Goal: Register for event/course

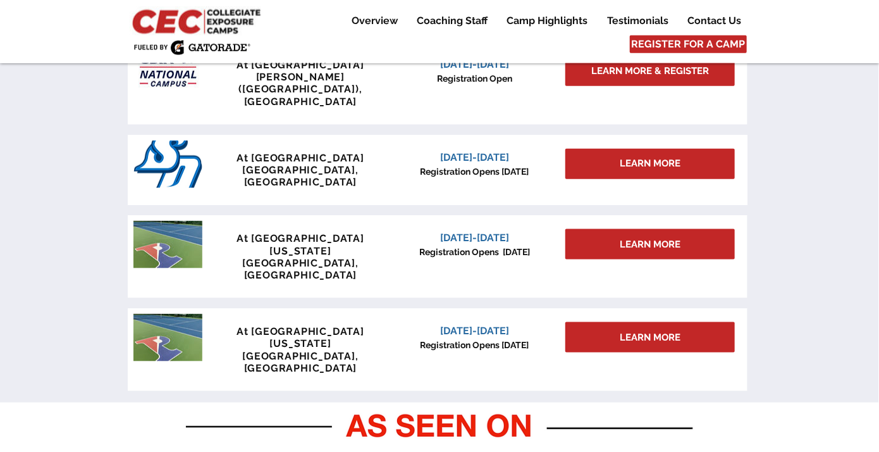
scroll to position [625, 0]
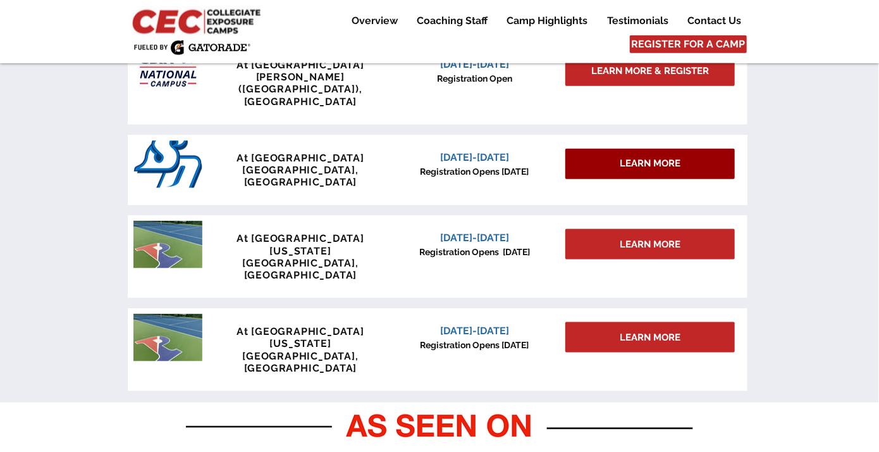
click at [603, 149] on div "LEARN MORE" at bounding box center [651, 164] width 170 height 30
click at [652, 149] on div "LEARN MORE" at bounding box center [651, 164] width 170 height 30
click at [661, 157] on span "LEARN MORE" at bounding box center [650, 163] width 61 height 13
click at [638, 157] on span "LEARN MORE" at bounding box center [650, 163] width 61 height 13
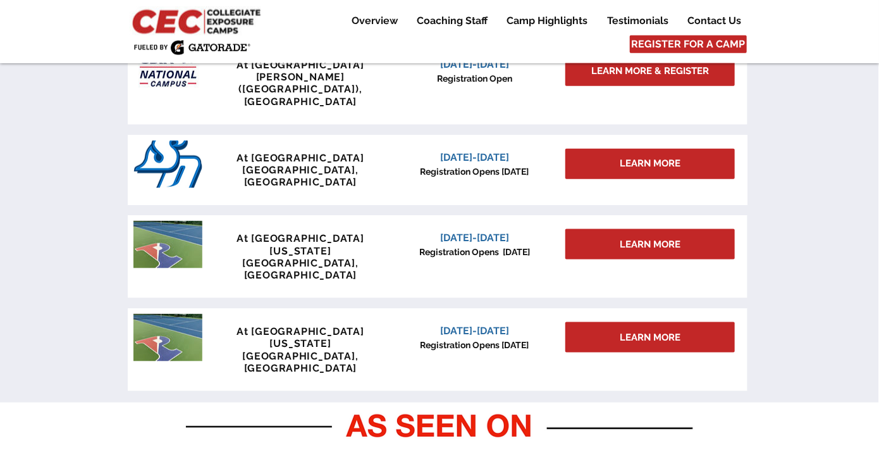
click at [827, 164] on div at bounding box center [439, 197] width 879 height 410
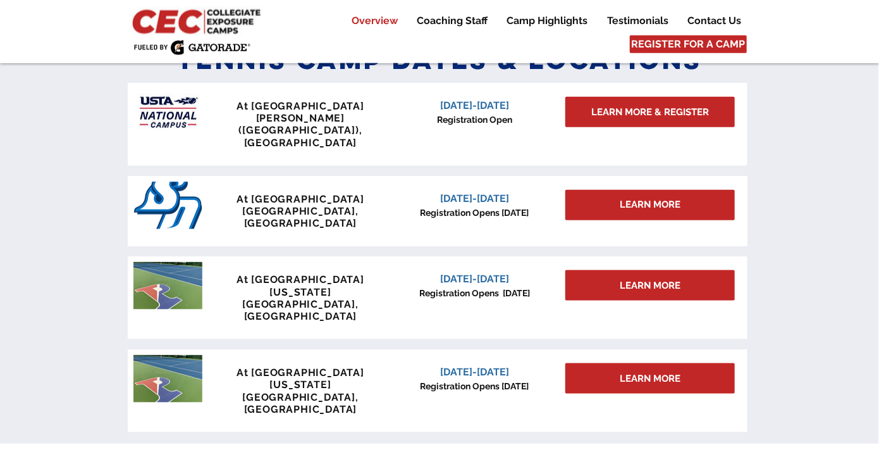
scroll to position [585, 0]
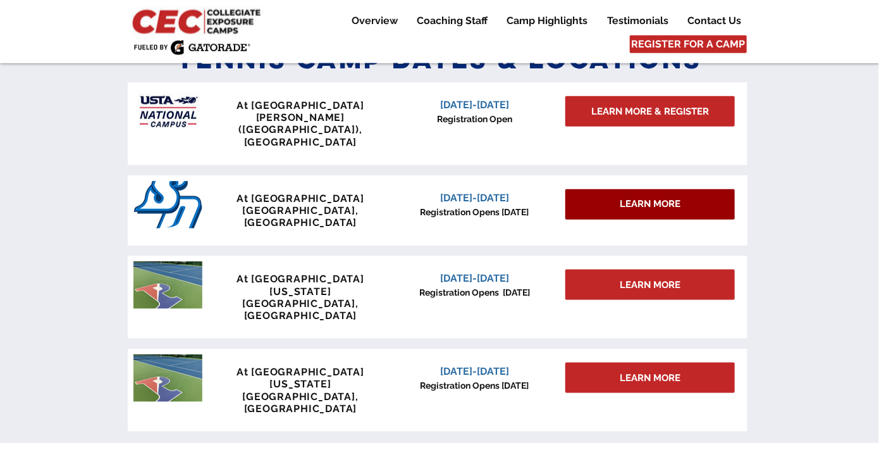
click at [650, 189] on div "LEARN MORE" at bounding box center [651, 204] width 170 height 30
click at [687, 189] on div "LEARN MORE" at bounding box center [651, 204] width 170 height 30
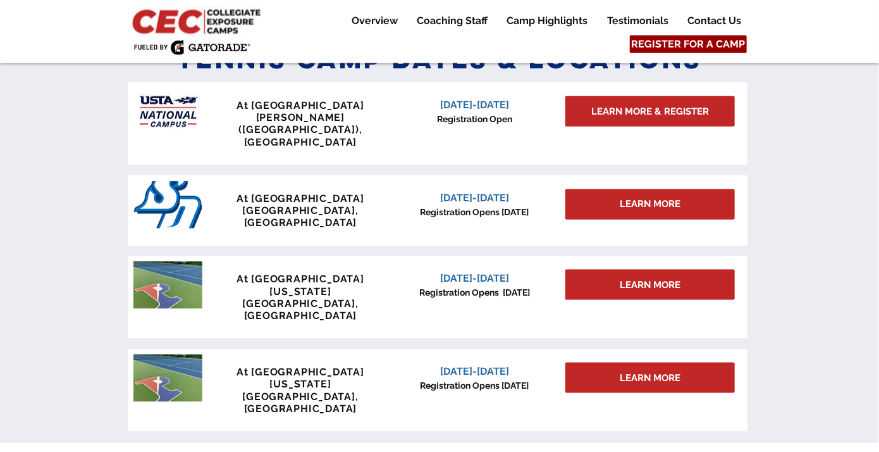
click at [698, 39] on span "REGISTER FOR A CAMP" at bounding box center [689, 44] width 114 height 14
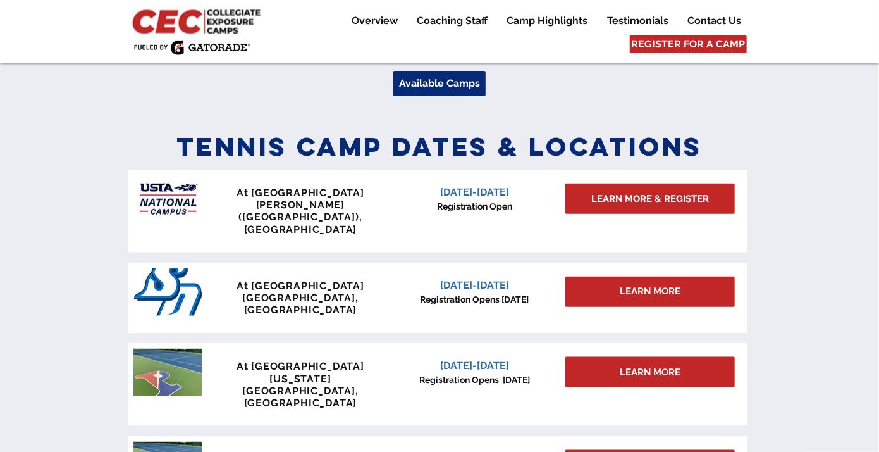
scroll to position [483, 0]
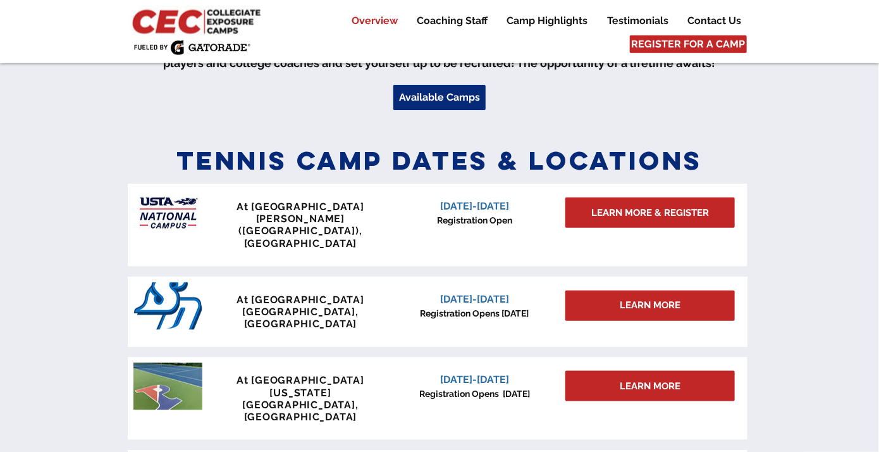
click at [453, 308] on span "Registration Opens [DATE]" at bounding box center [475, 313] width 109 height 10
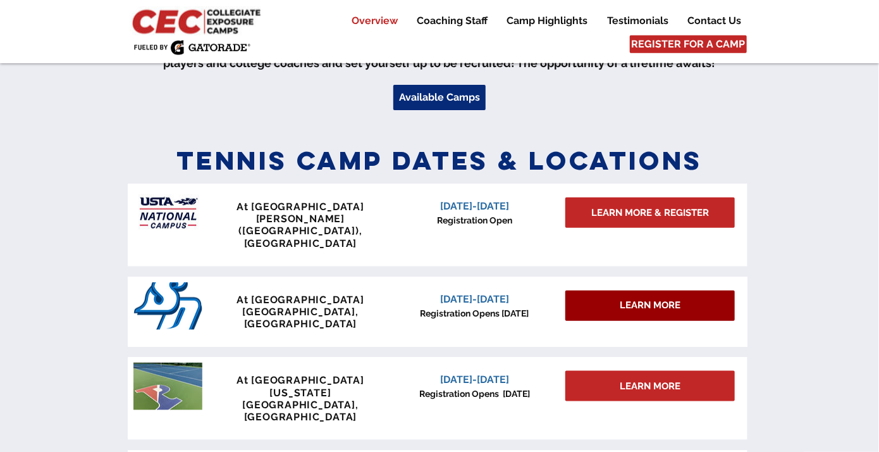
click at [599, 290] on div "LEARN MORE" at bounding box center [651, 305] width 170 height 30
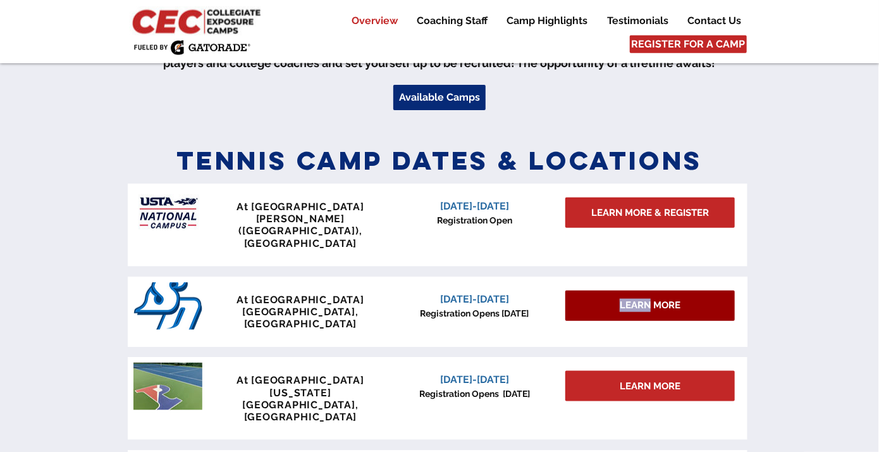
click at [599, 290] on div "LEARN MORE" at bounding box center [651, 305] width 170 height 30
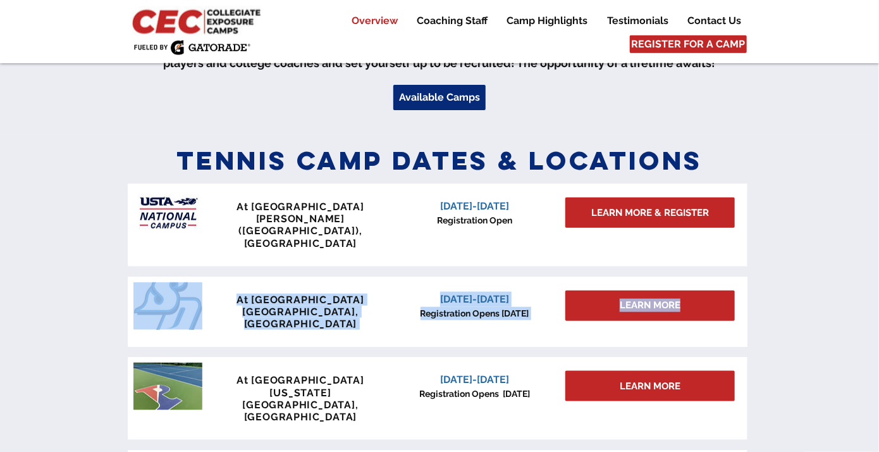
drag, startPoint x: 599, startPoint y: 284, endPoint x: 601, endPoint y: 307, distance: 22.9
click at [601, 307] on div "At [GEOGRAPHIC_DATA] [GEOGRAPHIC_DATA], [GEOGRAPHIC_DATA] [DATE]-[DATE] Registr…" at bounding box center [438, 311] width 620 height 71
click at [601, 307] on div "main content" at bounding box center [438, 311] width 620 height 71
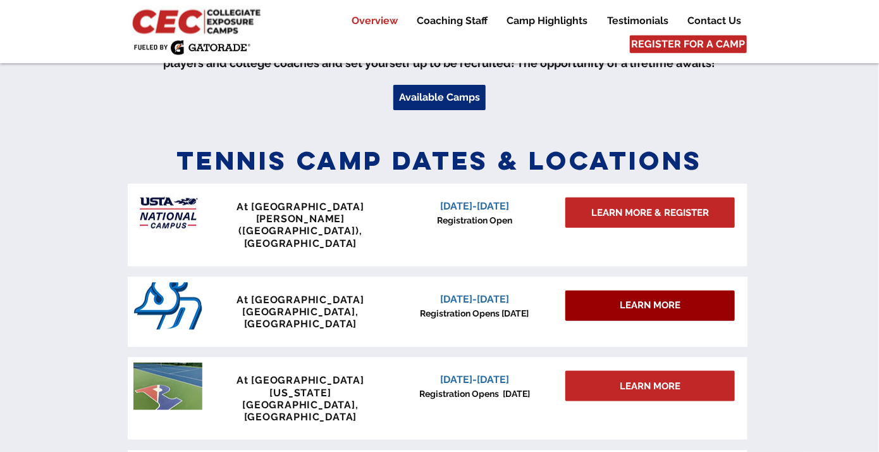
click at [625, 299] on span "LEARN MORE" at bounding box center [650, 305] width 61 height 13
